Goal: Task Accomplishment & Management: Manage account settings

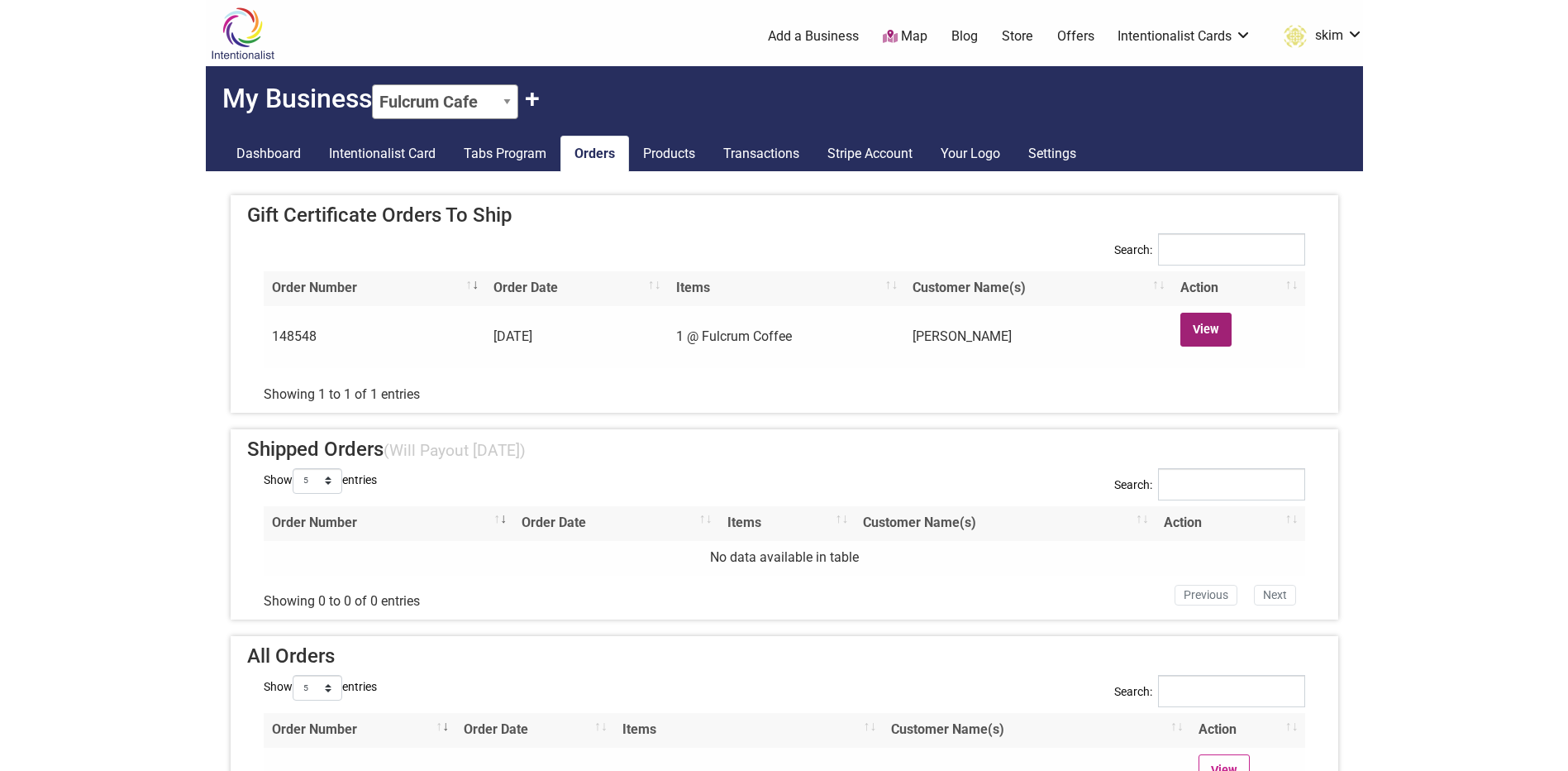
click at [1208, 330] on link "View" at bounding box center [1206, 329] width 52 height 34
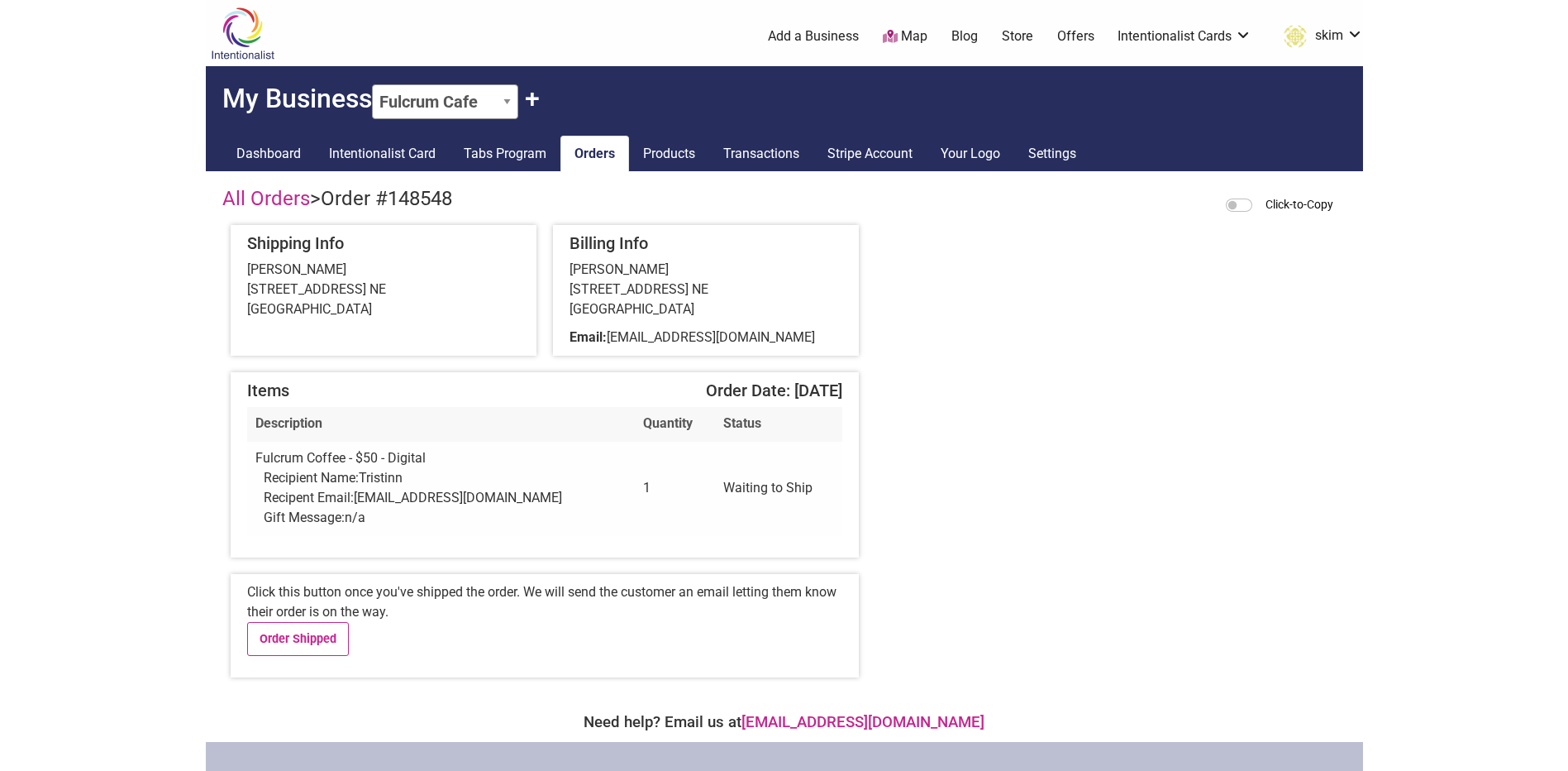
drag, startPoint x: 665, startPoint y: 267, endPoint x: 569, endPoint y: 272, distance: 96.1
click at [570, 272] on div "[PERSON_NAME] [STREET_ADDRESS] [GEOGRAPHIC_DATA]" at bounding box center [706, 289] width 272 height 60
drag, startPoint x: 569, startPoint y: 272, endPoint x: 358, endPoint y: 277, distance: 211.1
click at [383, 286] on div "[PERSON_NAME] [STREET_ADDRESS] [GEOGRAPHIC_DATA]" at bounding box center [383, 289] width 272 height 60
drag, startPoint x: 348, startPoint y: 275, endPoint x: 245, endPoint y: 274, distance: 103.0
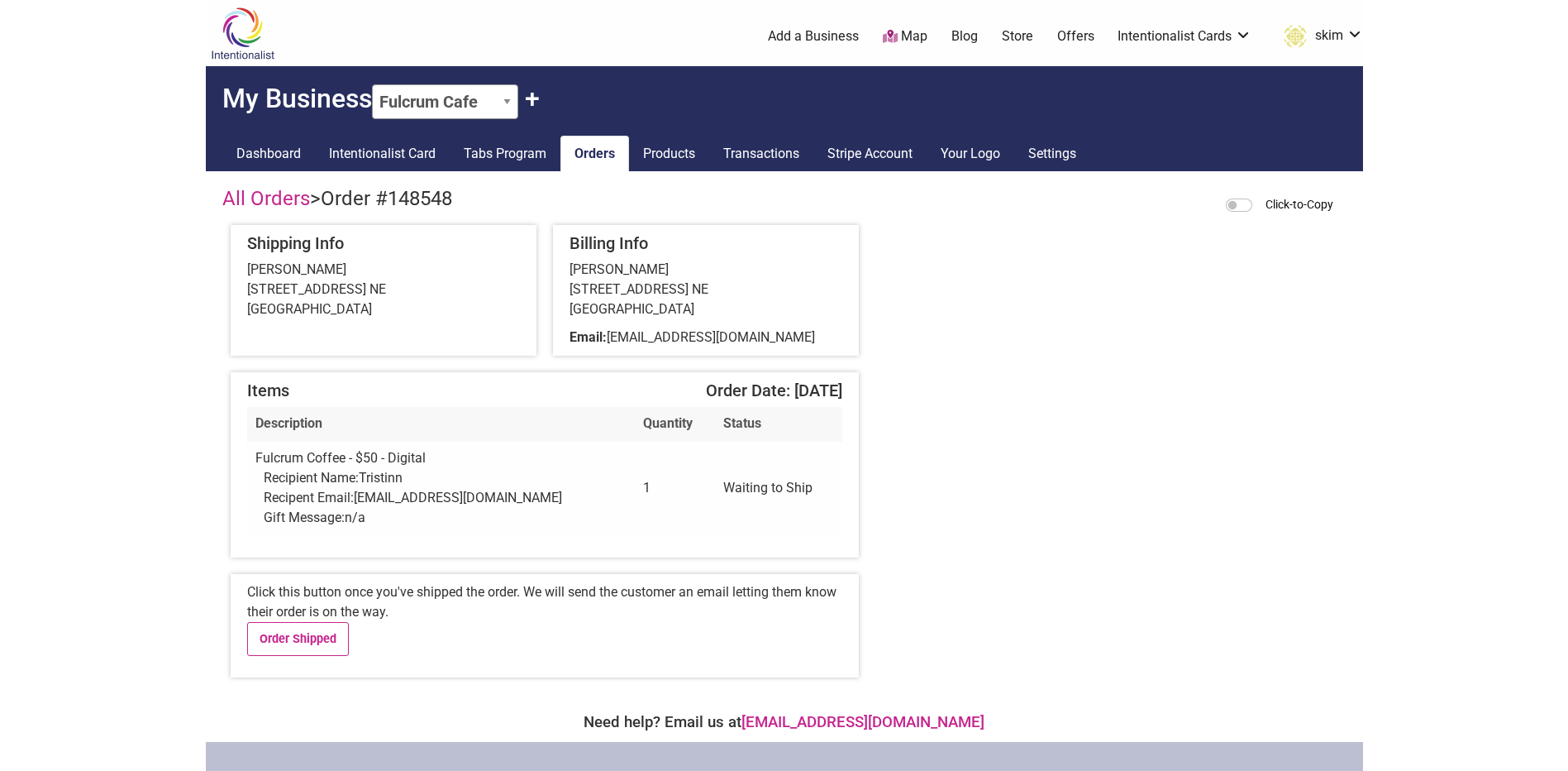
click at [245, 274] on div "Shipping Info [PERSON_NAME] [STREET_ADDRESS] [GEOGRAPHIC_DATA]" at bounding box center [384, 290] width 306 height 131
copy div "[PERSON_NAME]"
drag, startPoint x: 508, startPoint y: 503, endPoint x: 356, endPoint y: 497, distance: 152.1
click at [356, 497] on div "Recipent Email: [EMAIL_ADDRESS][DOMAIN_NAME]" at bounding box center [445, 498] width 364 height 20
copy span "[EMAIL_ADDRESS][DOMAIN_NAME]"
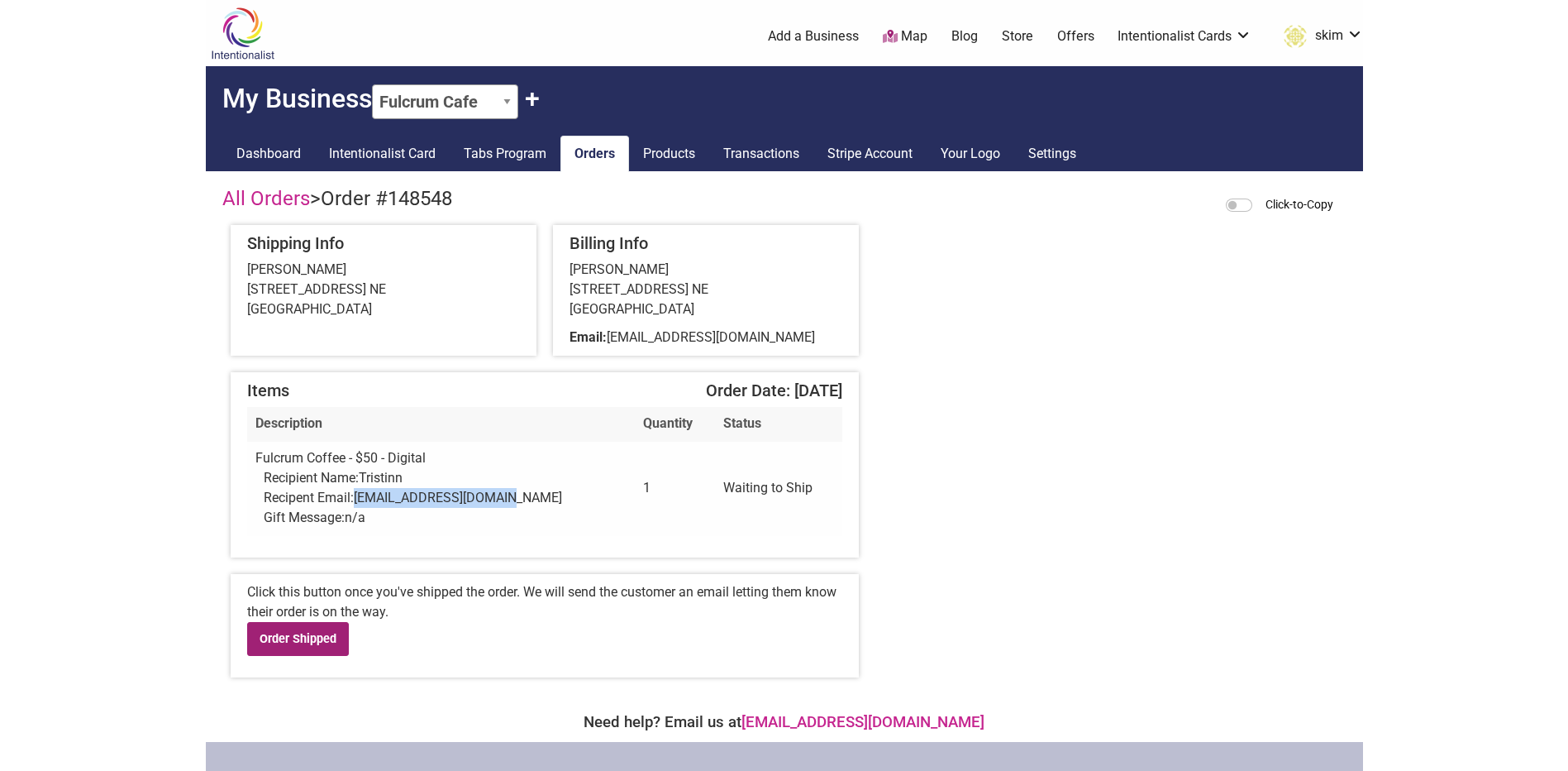
click at [283, 626] on link "Order Shipped" at bounding box center [298, 639] width 103 height 34
